Goal: Information Seeking & Learning: Learn about a topic

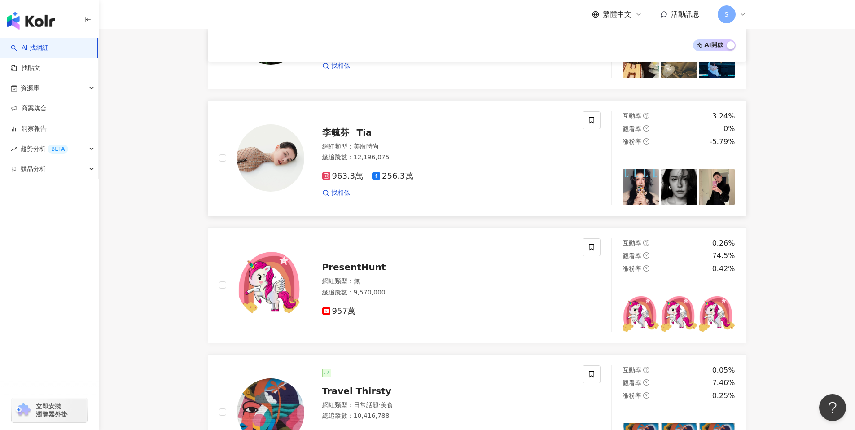
click at [285, 148] on img at bounding box center [270, 157] width 67 height 67
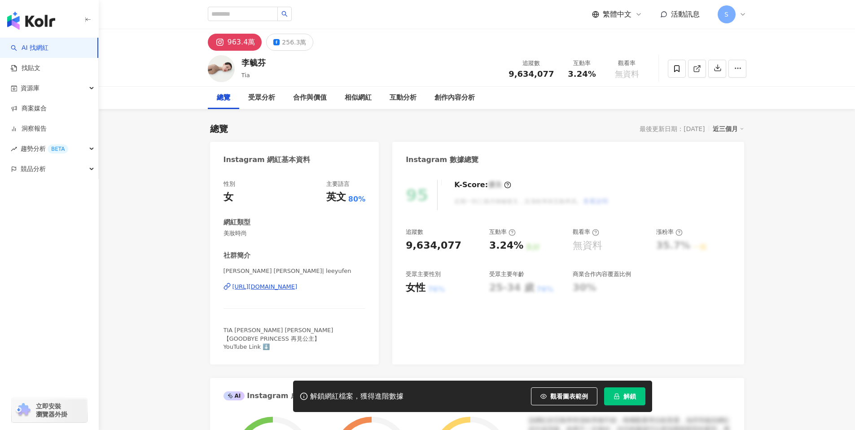
click at [621, 399] on button "解鎖" at bounding box center [624, 396] width 41 height 18
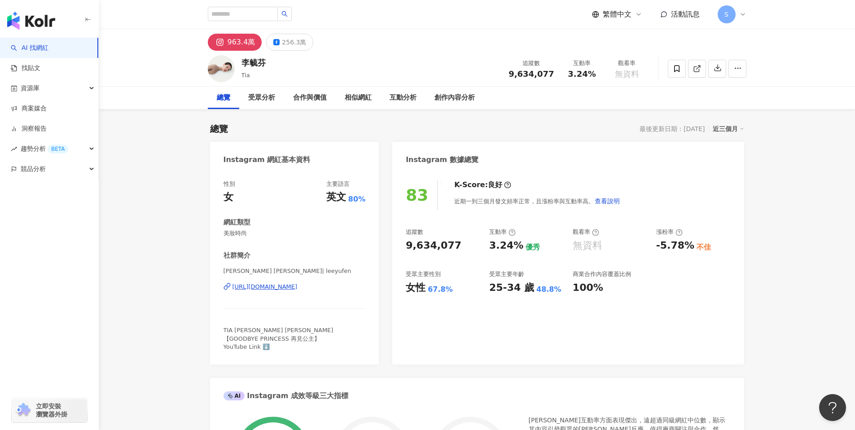
click at [276, 287] on div "[URL][DOMAIN_NAME]" at bounding box center [265, 287] width 65 height 8
click at [271, 288] on div "[URL][DOMAIN_NAME]" at bounding box center [265, 287] width 65 height 8
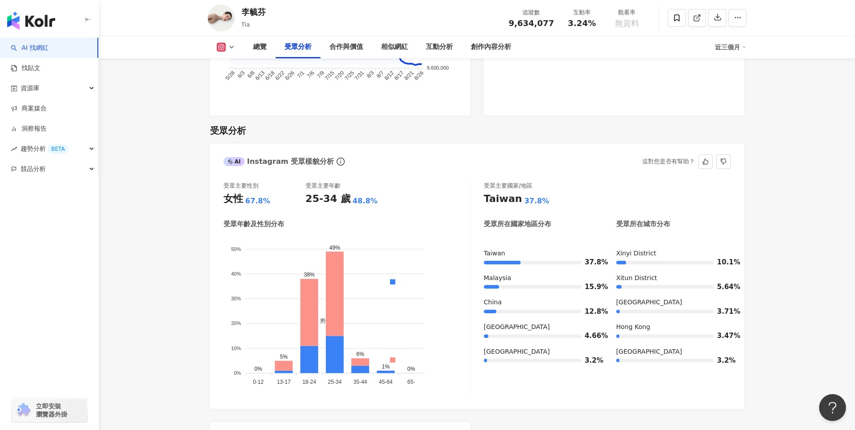
scroll to position [739, 0]
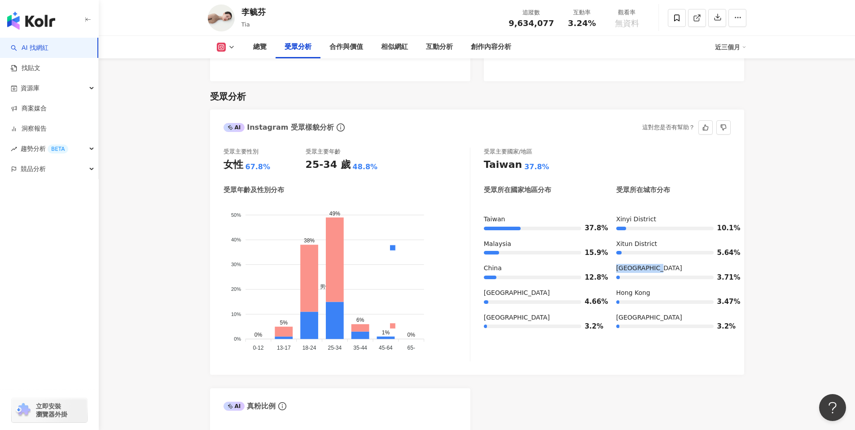
drag, startPoint x: 614, startPoint y: 259, endPoint x: 656, endPoint y: 262, distance: 41.8
click at [656, 262] on div "[GEOGRAPHIC_DATA] 37.8% [GEOGRAPHIC_DATA] 15.9% [GEOGRAPHIC_DATA] 12.8% [GEOGRA…" at bounding box center [607, 276] width 247 height 123
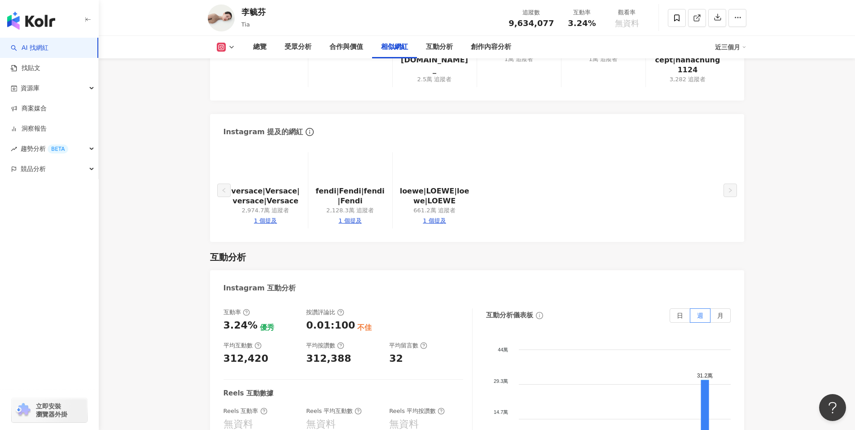
scroll to position [1637, 0]
